Goal: Task Accomplishment & Management: Complete application form

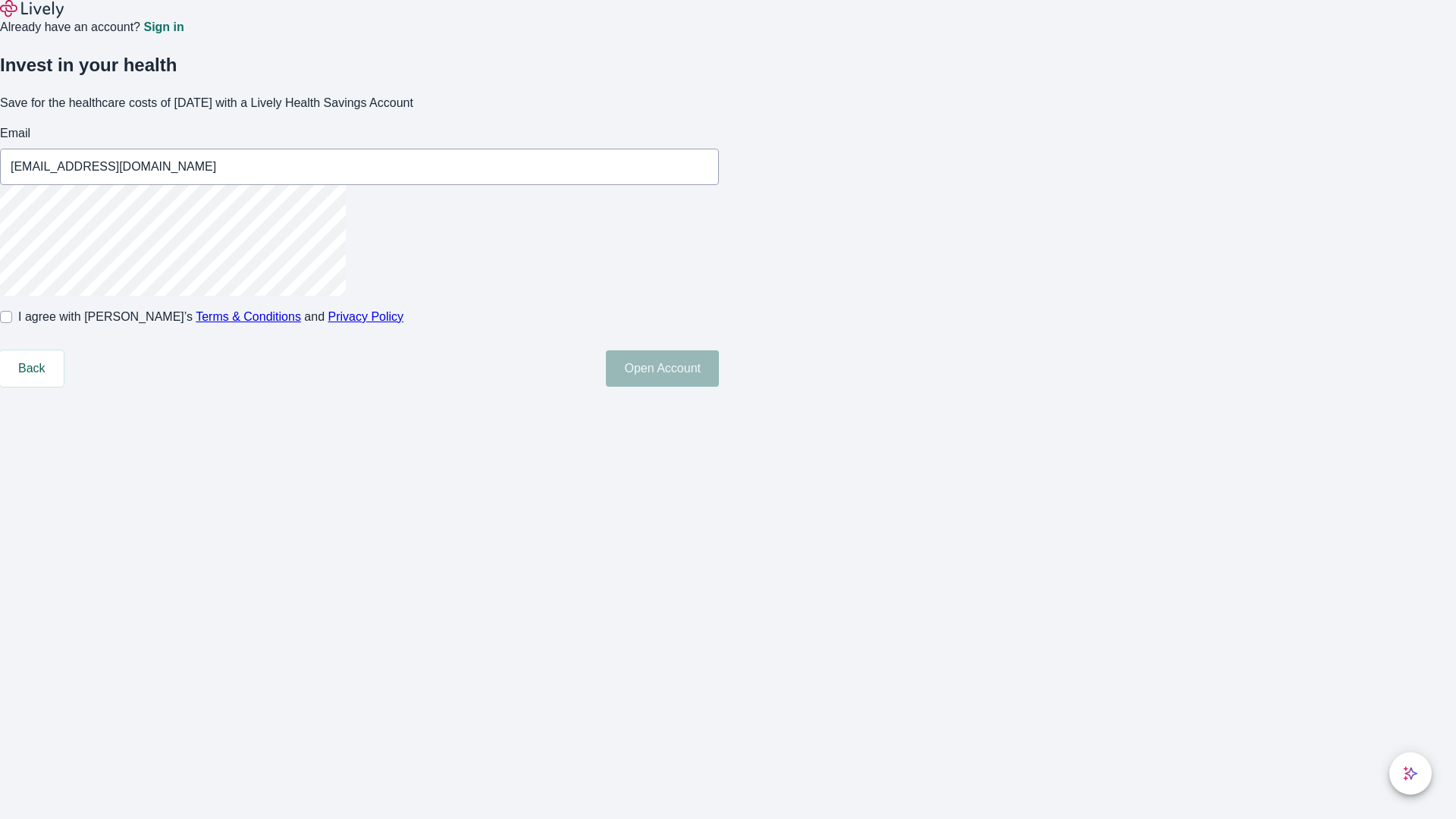
click at [12, 323] on input "I agree with Lively’s Terms & Conditions and Privacy Policy" at bounding box center [6, 317] width 12 height 12
checkbox input "true"
click at [719, 387] on button "Open Account" at bounding box center [662, 369] width 113 height 37
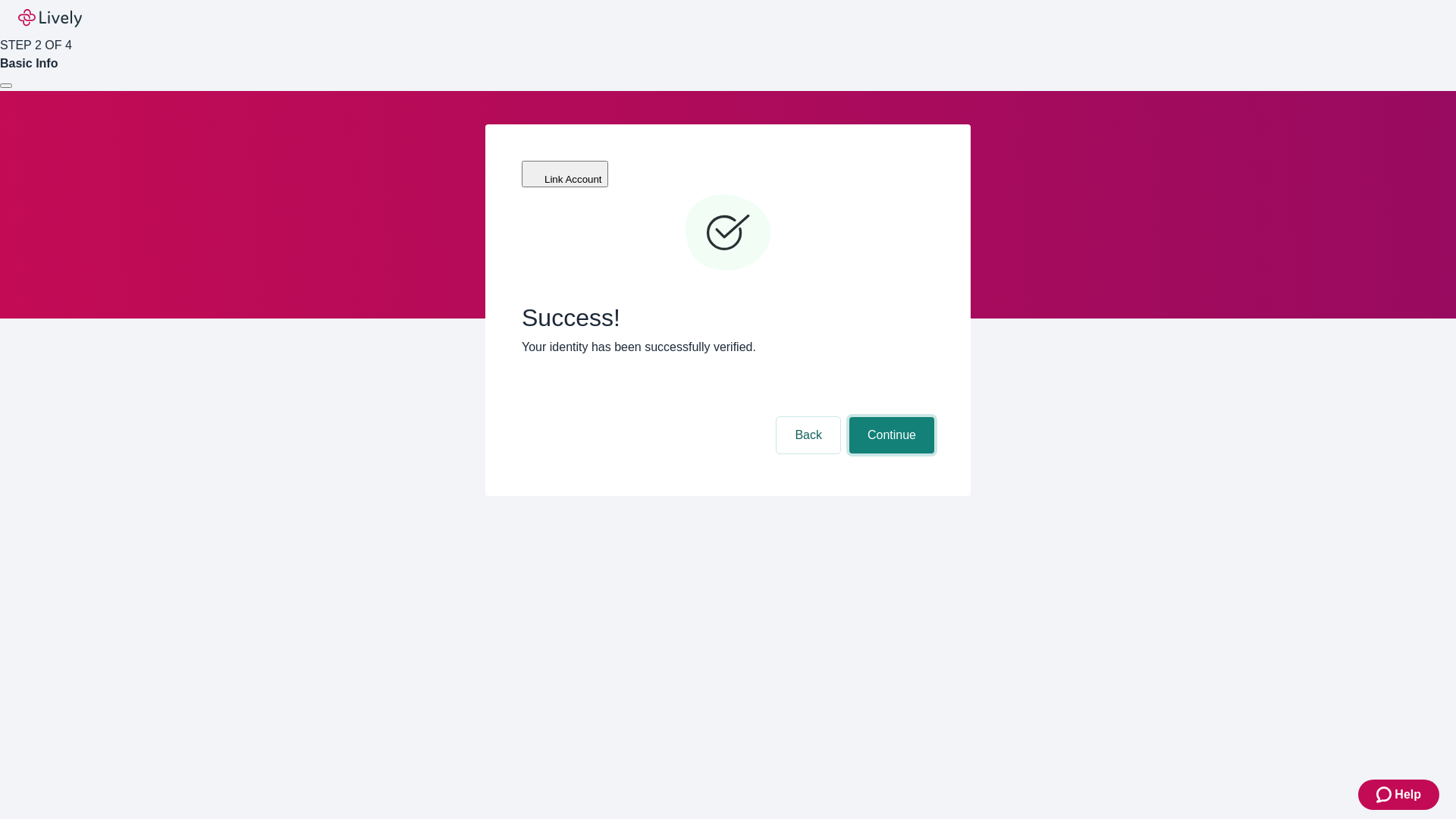
click at [890, 417] on button "Continue" at bounding box center [891, 436] width 85 height 37
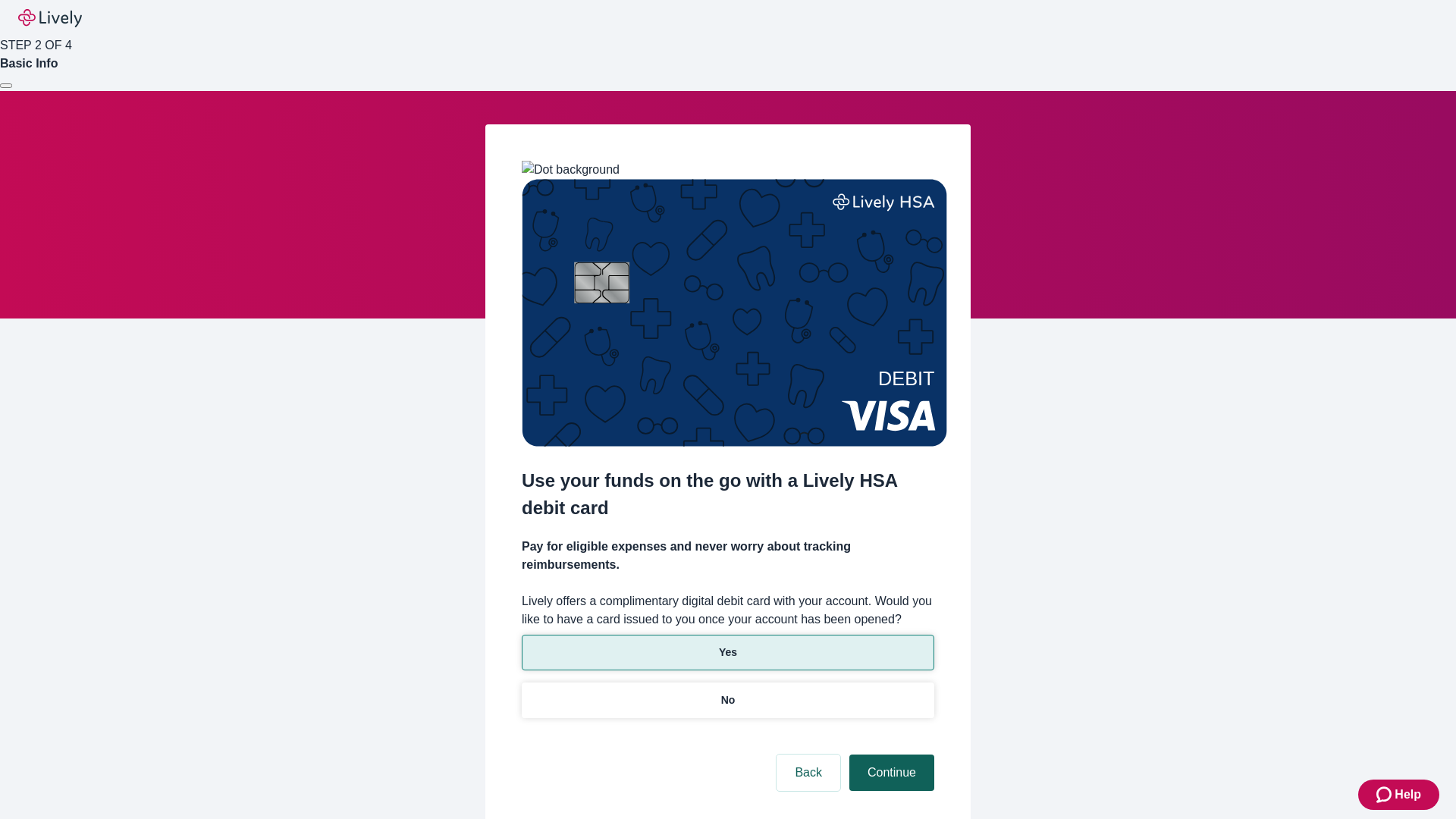
click at [727, 692] on p "No" at bounding box center [728, 700] width 15 height 16
click at [890, 755] on button "Continue" at bounding box center [891, 773] width 85 height 37
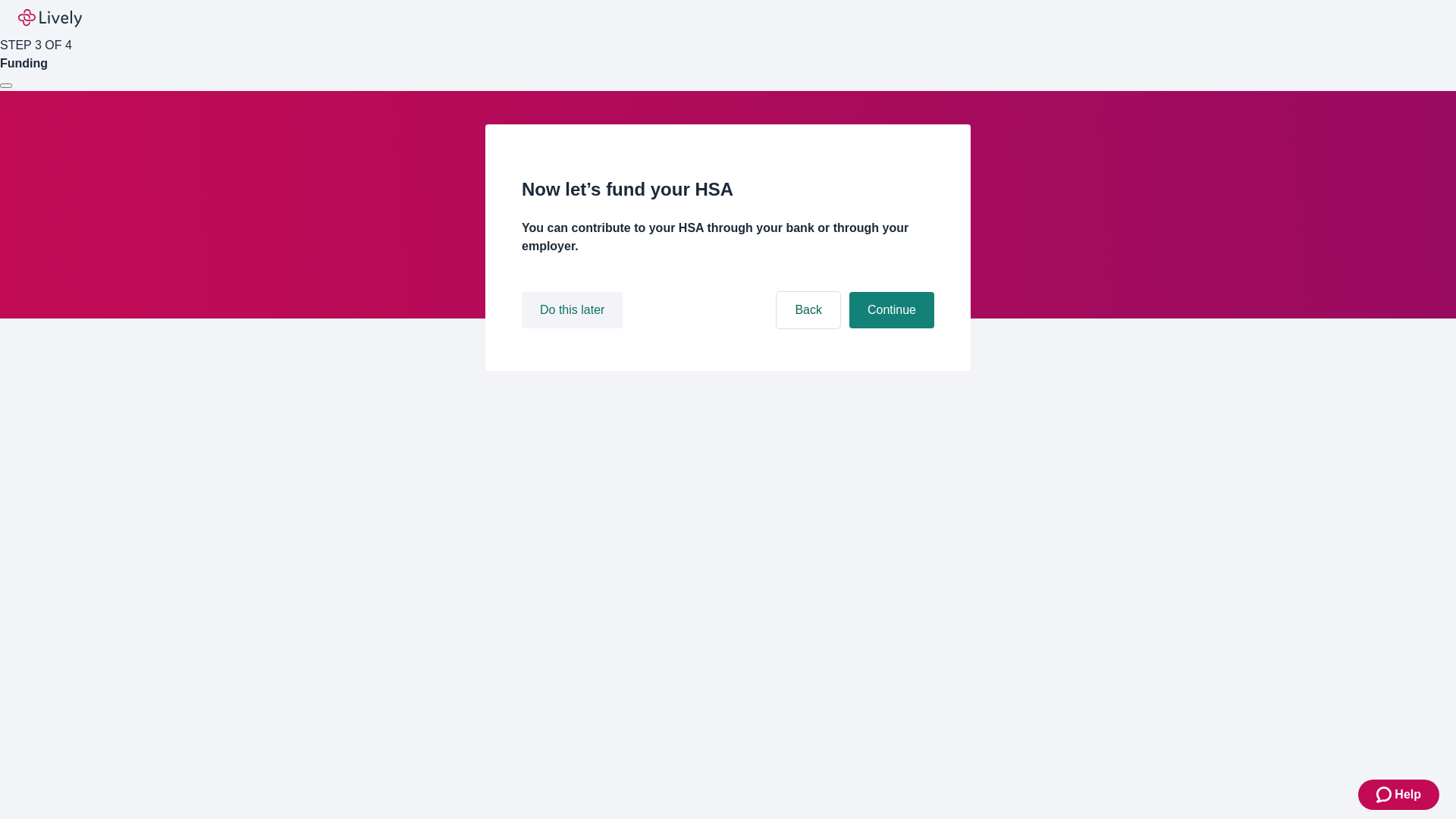
click at [574, 328] on button "Do this later" at bounding box center [572, 310] width 101 height 37
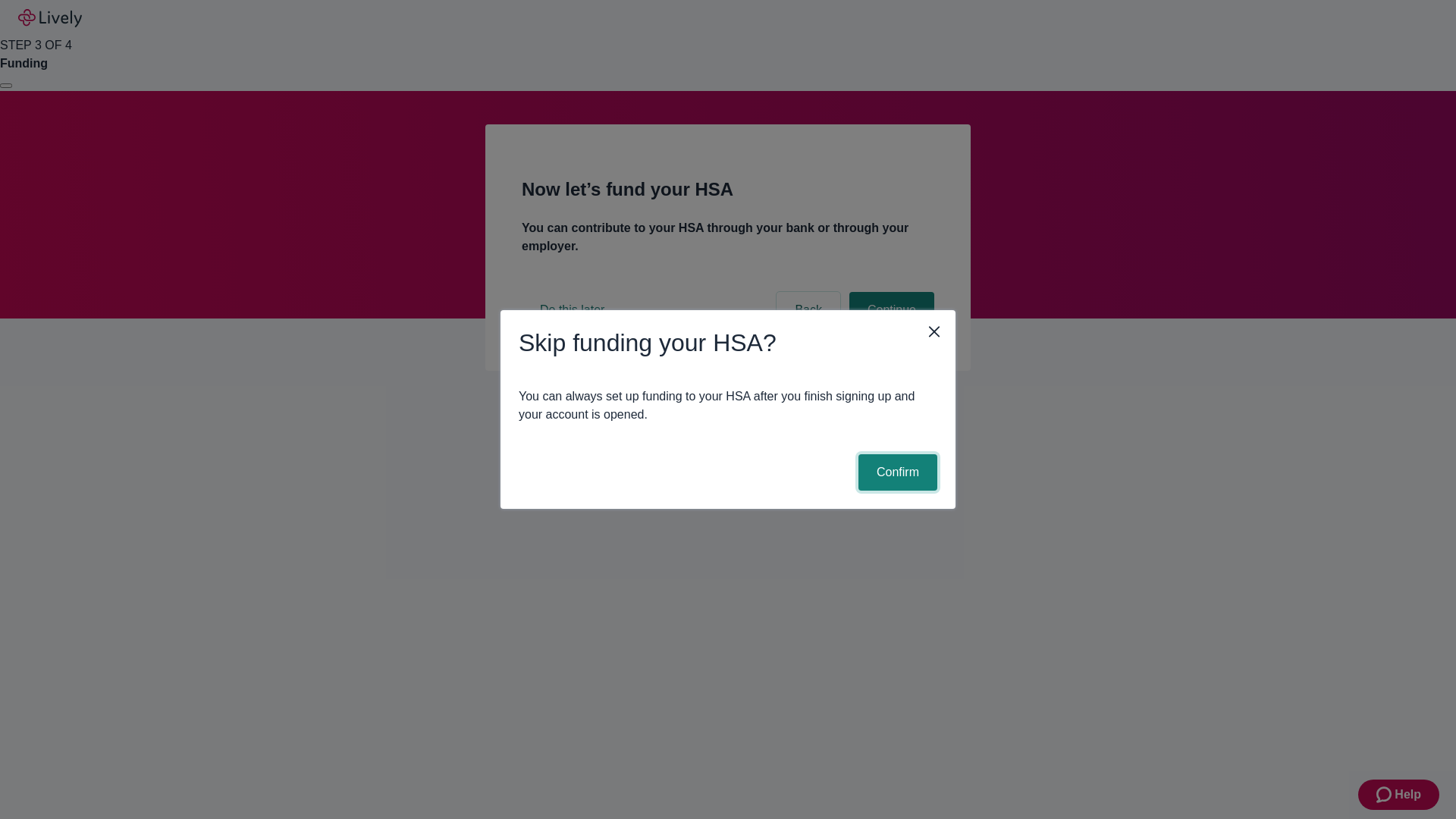
click at [896, 472] on button "Confirm" at bounding box center [897, 472] width 79 height 37
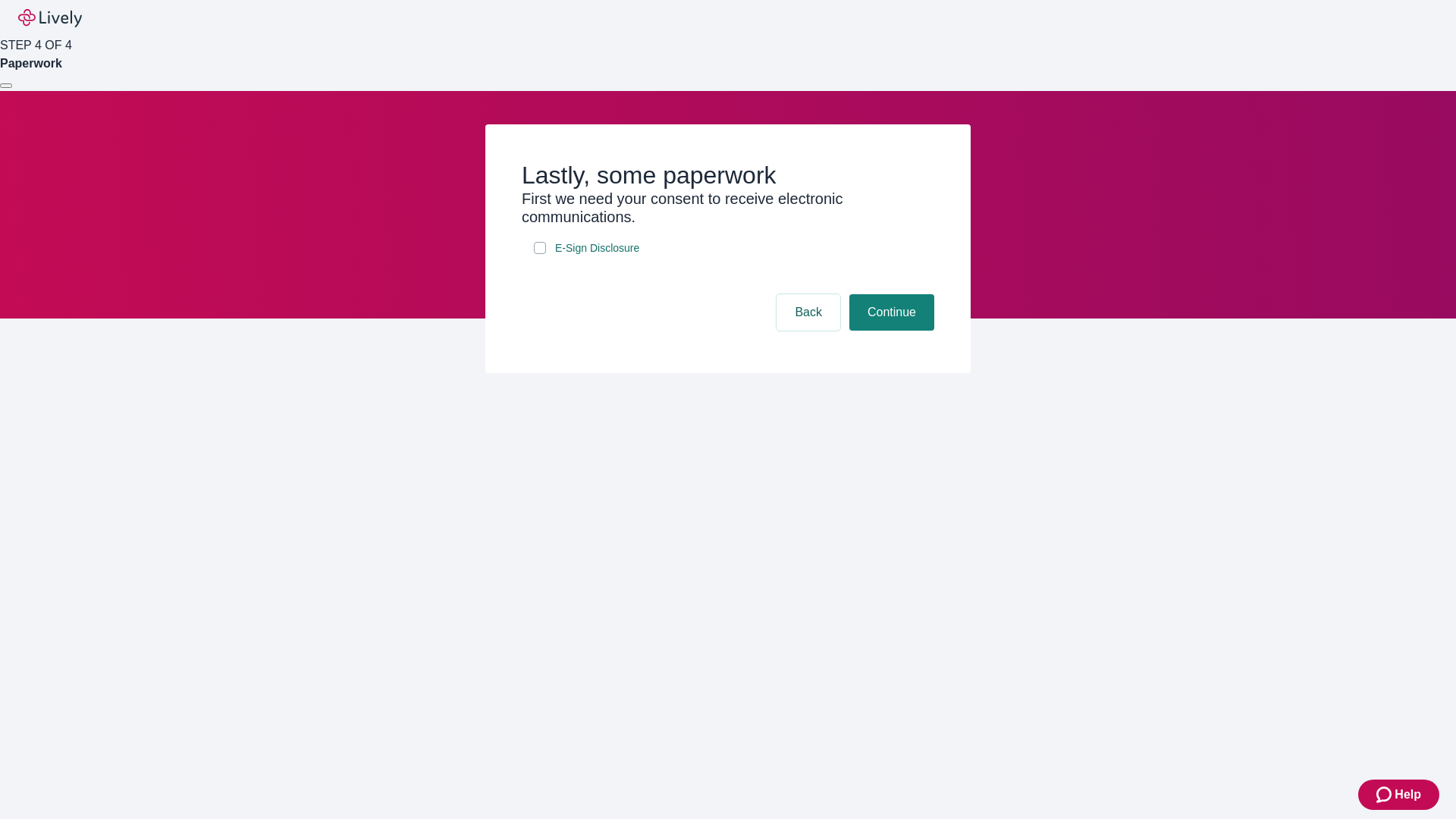
click at [540, 254] on input "E-Sign Disclosure" at bounding box center [540, 248] width 12 height 12
checkbox input "true"
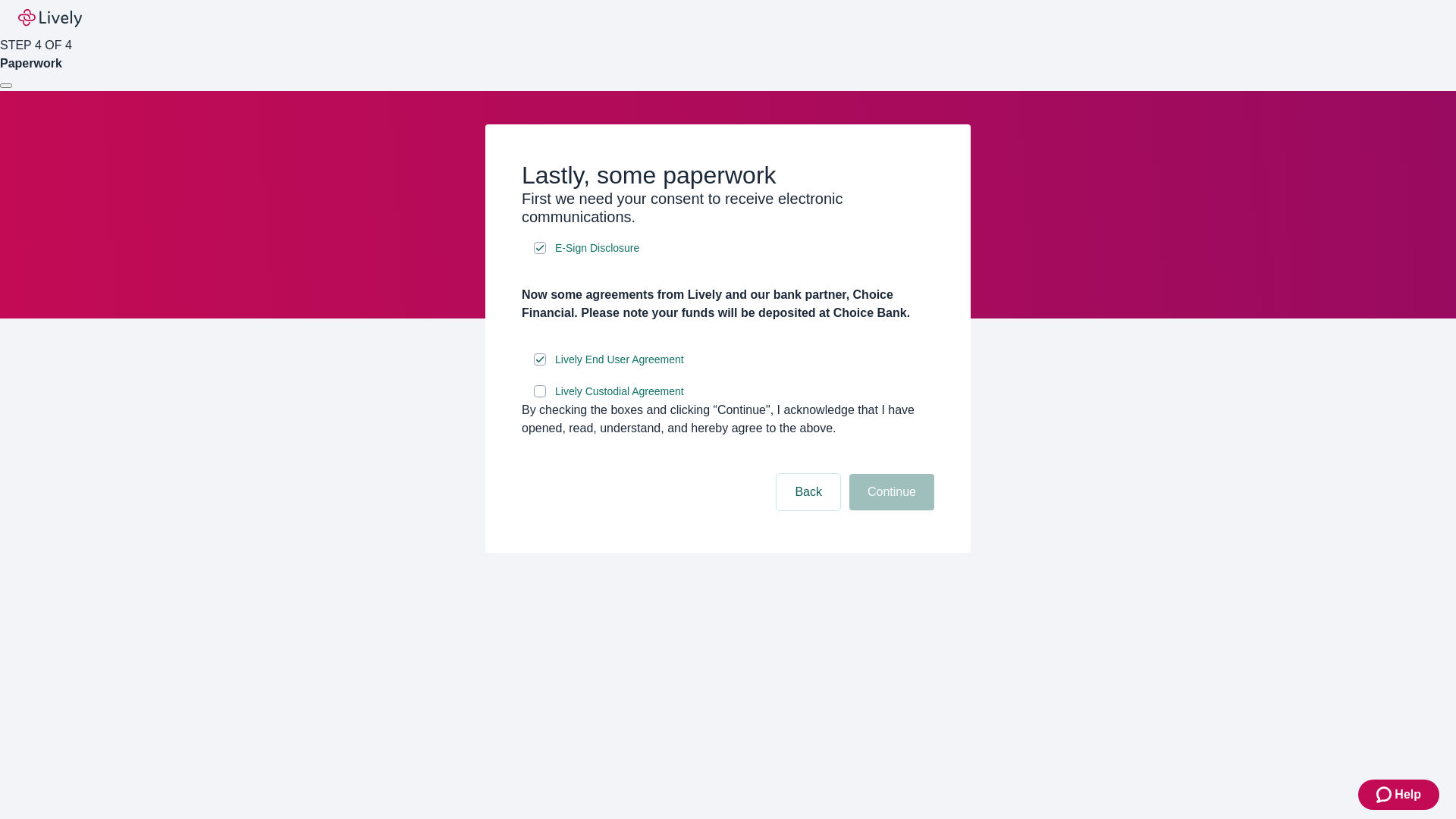
click at [540, 397] on input "Lively Custodial Agreement" at bounding box center [540, 391] width 12 height 12
checkbox input "true"
click at [890, 511] on button "Continue" at bounding box center [891, 492] width 85 height 37
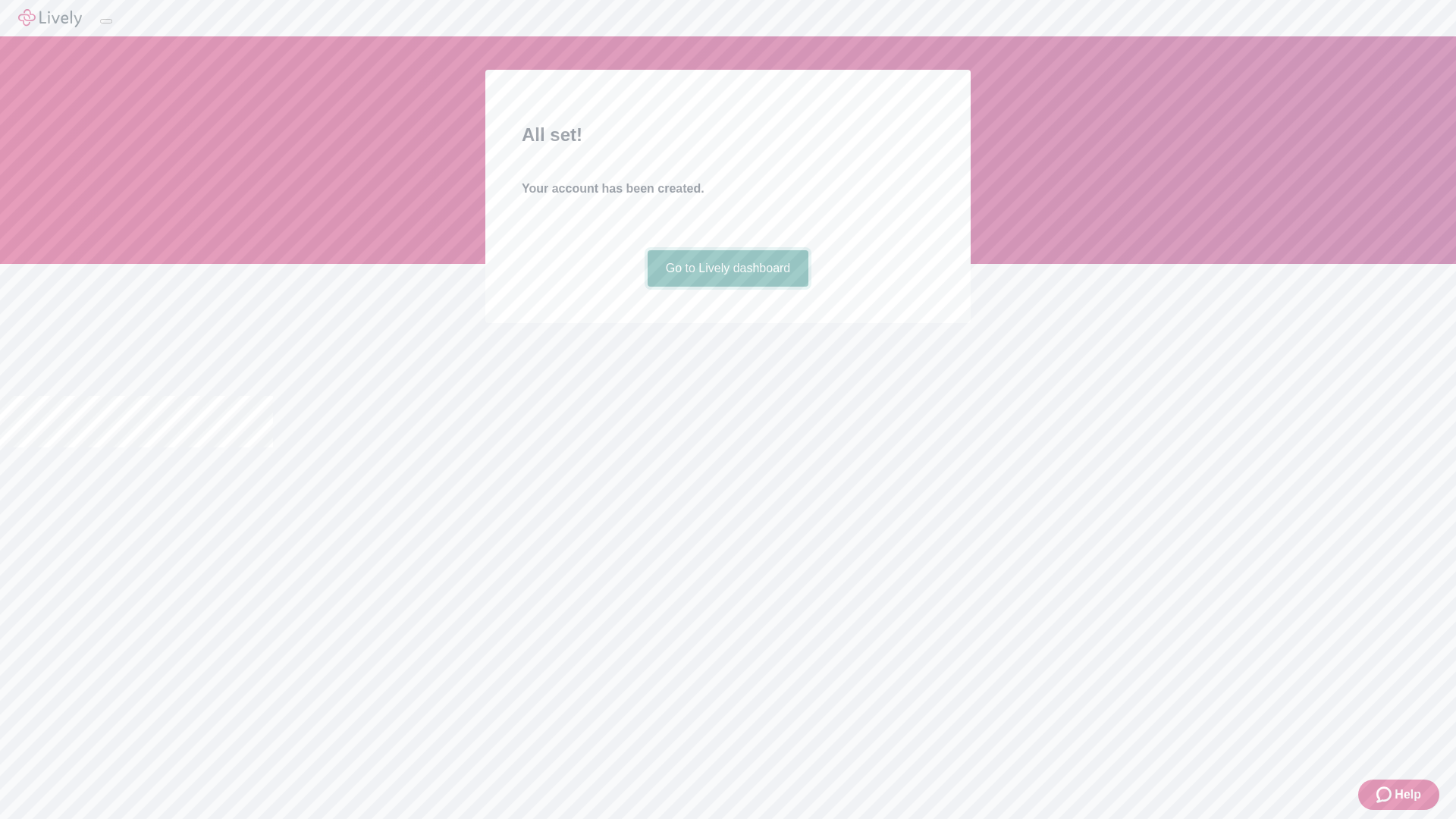
click at [727, 286] on link "Go to Lively dashboard" at bounding box center [728, 269] width 162 height 37
